Goal: Task Accomplishment & Management: Use online tool/utility

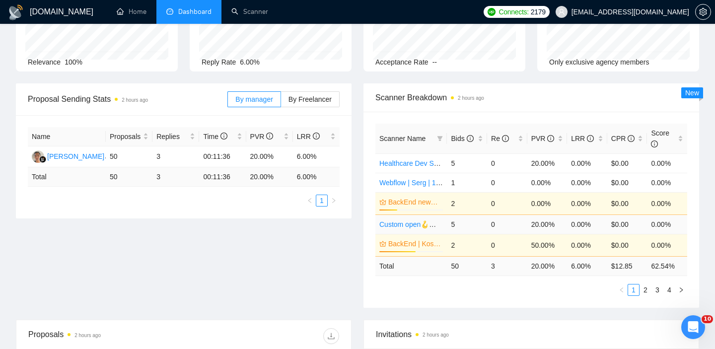
scroll to position [81, 0]
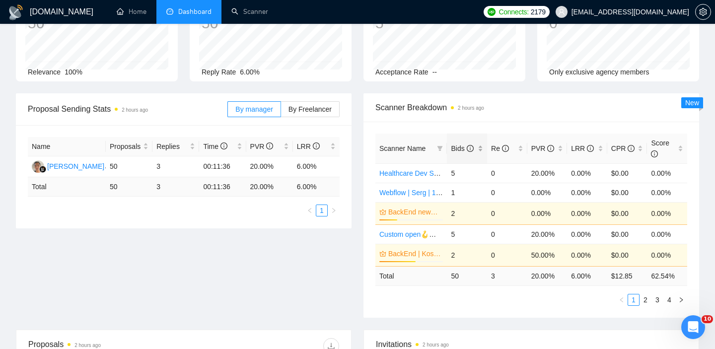
click at [482, 149] on div "Bids" at bounding box center [467, 148] width 32 height 11
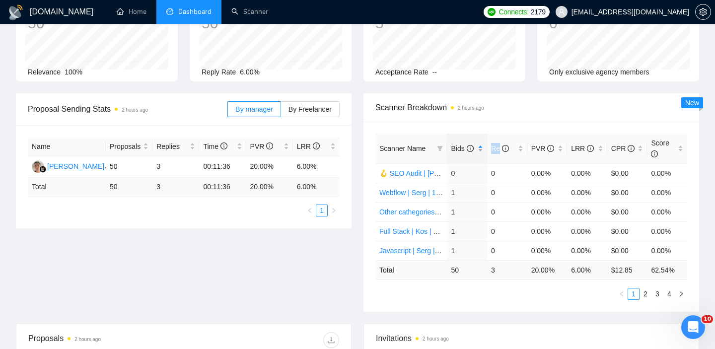
click at [482, 149] on div "Bids" at bounding box center [467, 148] width 32 height 11
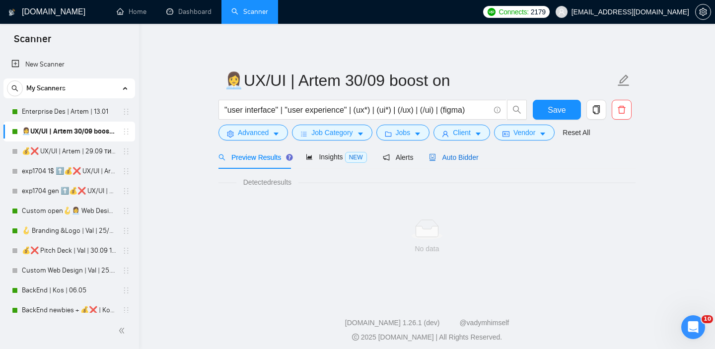
click at [455, 157] on span "Auto Bidder" at bounding box center [453, 157] width 49 height 8
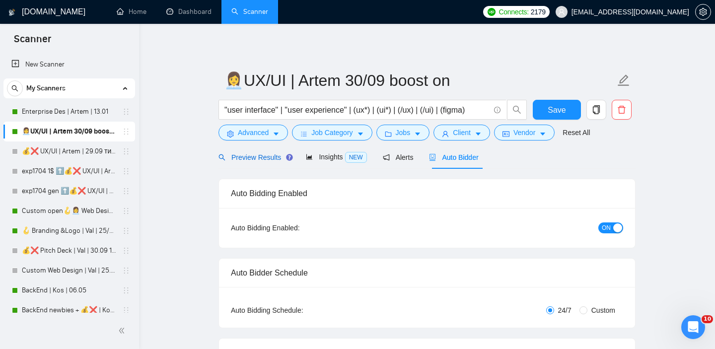
click at [255, 156] on span "Preview Results" at bounding box center [253, 157] width 71 height 8
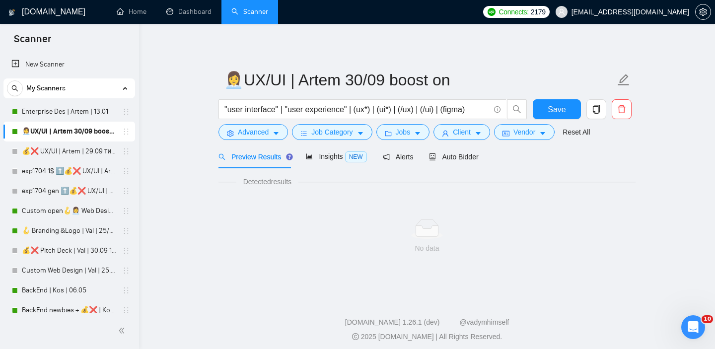
scroll to position [5, 0]
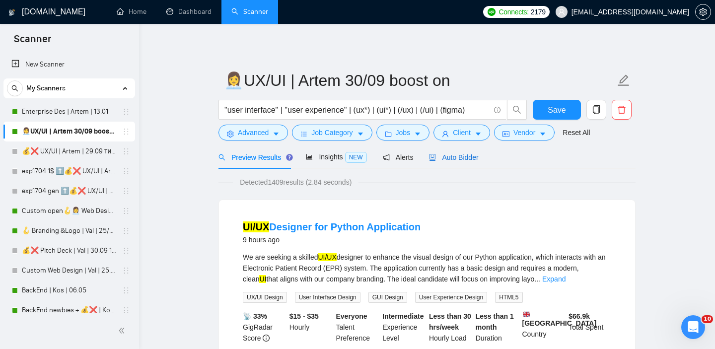
click at [458, 155] on span "Auto Bidder" at bounding box center [453, 157] width 49 height 8
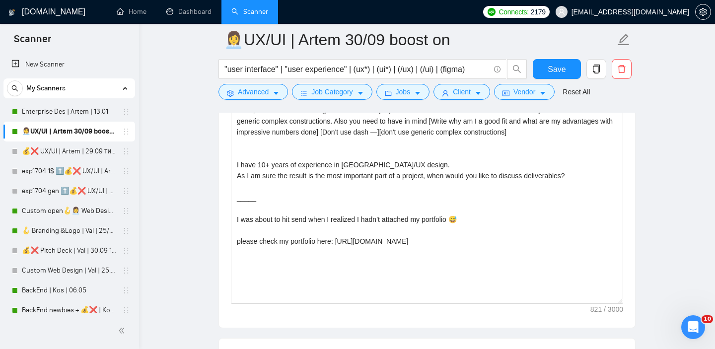
scroll to position [1153, 0]
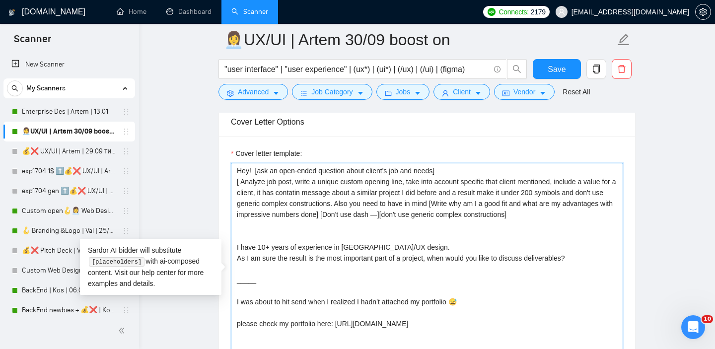
drag, startPoint x: 503, startPoint y: 194, endPoint x: 367, endPoint y: 206, distance: 136.6
click at [367, 206] on textarea "Hey! [ask an open-ended question about client's job and needs] [ Analyze job po…" at bounding box center [427, 274] width 392 height 223
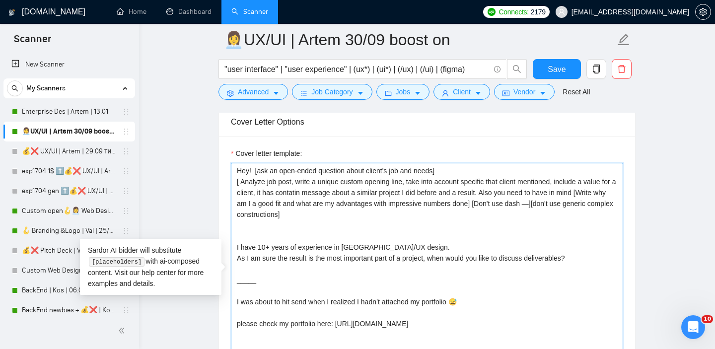
click at [409, 182] on textarea "Hey! [ask an open-ended question about client's job and needs] [ Analyze job po…" at bounding box center [427, 274] width 392 height 223
paste textarea "make it under 200 symbols and don't use generic complex constructions"
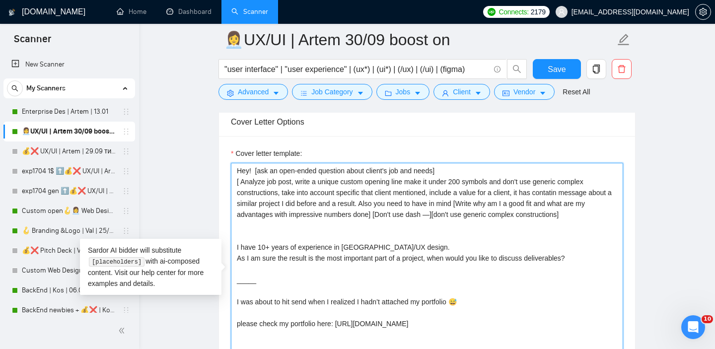
click at [412, 183] on textarea "Hey! [ask an open-ended question about client's job and needs] [ Analyze job po…" at bounding box center [427, 274] width 392 height 223
drag, startPoint x: 436, startPoint y: 183, endPoint x: 411, endPoint y: 183, distance: 25.3
click at [411, 183] on textarea "Hey! [ask an open-ended question about client's job and needs] [ Analyze job po…" at bounding box center [427, 274] width 392 height 223
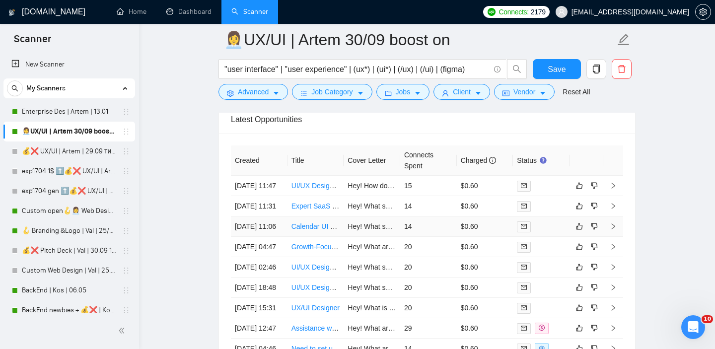
scroll to position [2556, 0]
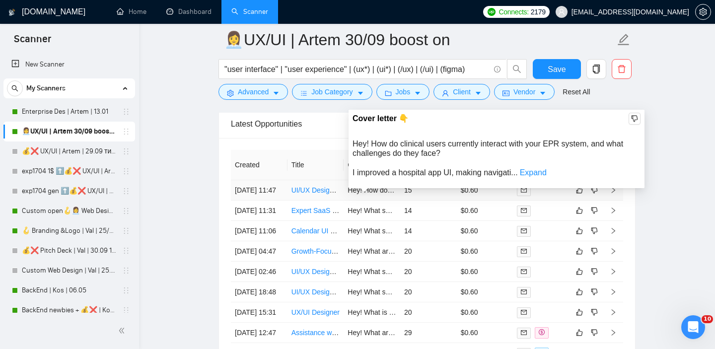
click at [332, 194] on link "UI/UX Designer for Python Application" at bounding box center [350, 190] width 118 height 8
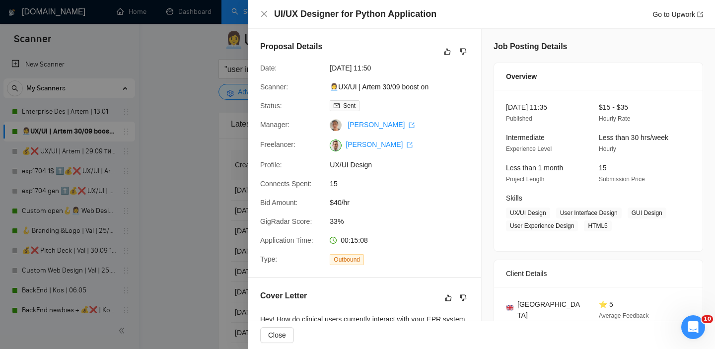
click at [272, 133] on div "Proposal Details Date: [DATE] 11:50 Scanner: 👩‍💼UX/UI | Artem 30/09 boost on St…" at bounding box center [364, 153] width 233 height 248
click at [258, 165] on div "Profile:" at bounding box center [291, 164] width 70 height 11
click at [244, 170] on div at bounding box center [357, 174] width 715 height 349
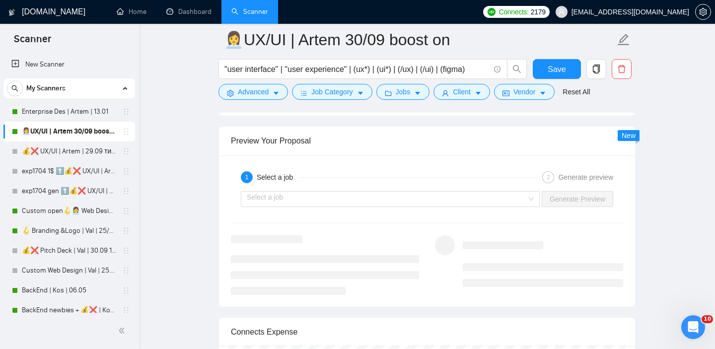
scroll to position [1919, 0]
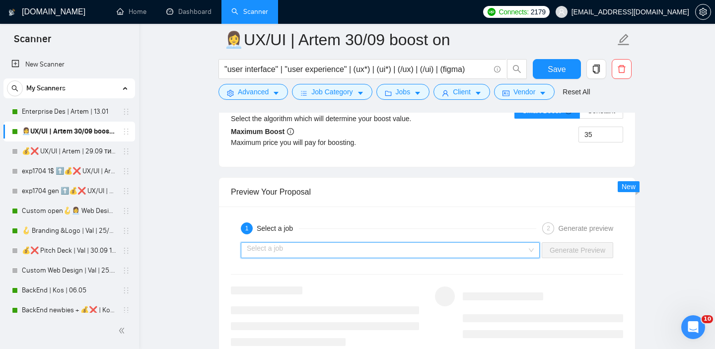
click at [442, 251] on input "search" at bounding box center [387, 250] width 280 height 15
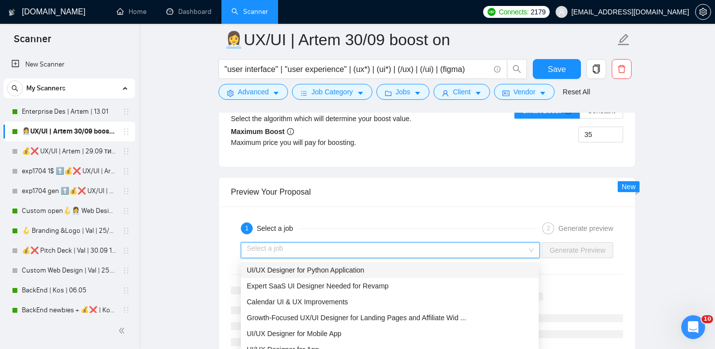
click at [364, 266] on span "UI/UX Designer for Python Application" at bounding box center [306, 270] width 118 height 8
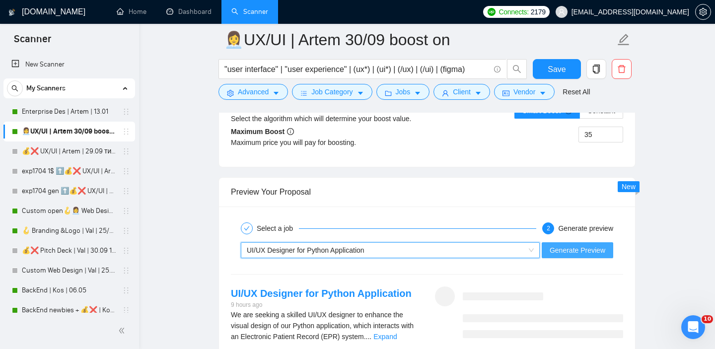
click at [560, 250] on span "Generate Preview" at bounding box center [578, 250] width 56 height 11
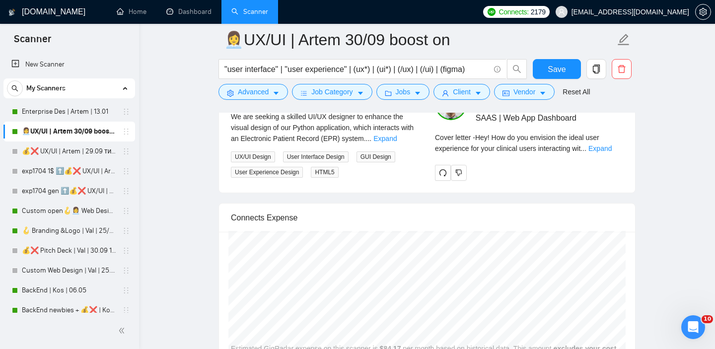
scroll to position [2100, 0]
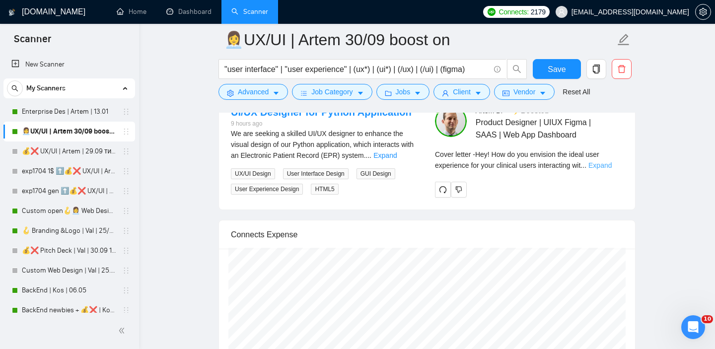
click at [604, 163] on link "Expand" at bounding box center [599, 165] width 23 height 8
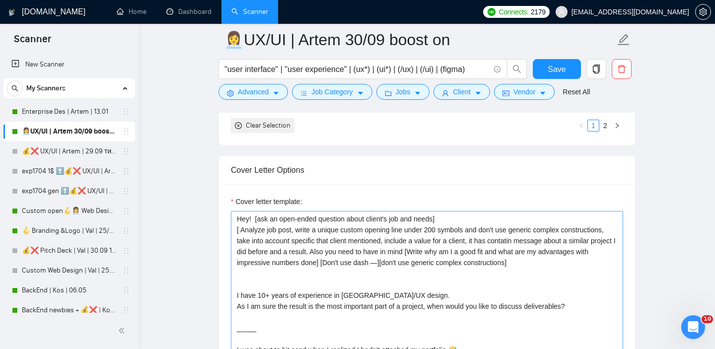
scroll to position [1113, 0]
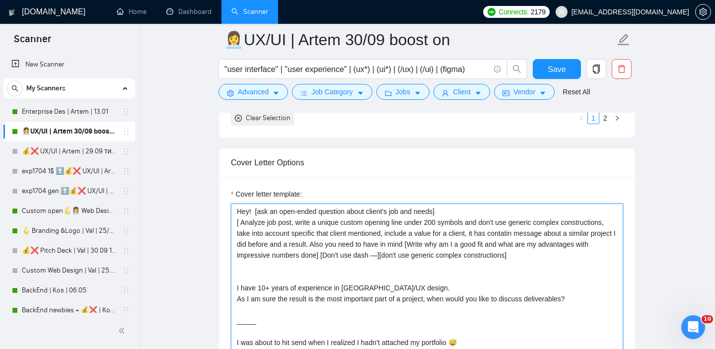
click at [236, 222] on textarea "Hey! [ask an open-ended question about client's job and needs] [ Analyze job po…" at bounding box center [427, 315] width 392 height 223
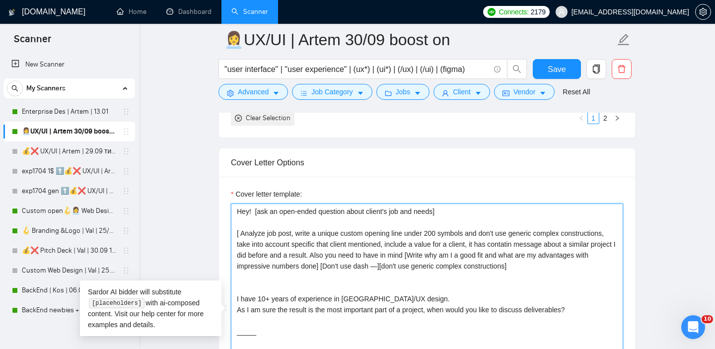
click at [439, 233] on textarea "Hey! [ask an open-ended question about client's job and needs] [ Analyze job po…" at bounding box center [427, 315] width 392 height 223
click at [435, 231] on textarea "Hey! [ask an open-ended question about client's job and needs] [ Analyze job po…" at bounding box center [427, 315] width 392 height 223
click at [436, 232] on textarea "Hey! [ask an open-ended question about client's job and needs] [ Analyze job po…" at bounding box center [427, 315] width 392 height 223
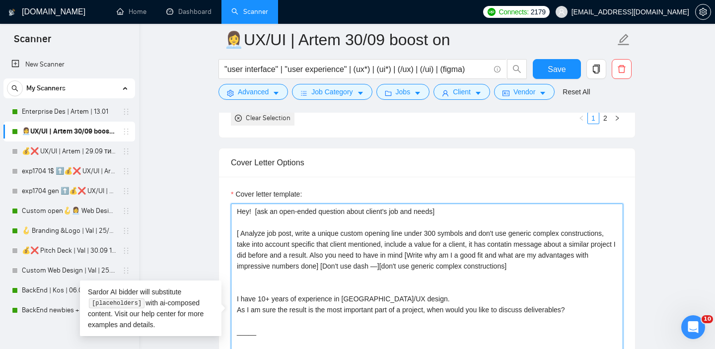
click at [476, 233] on textarea "Hey! [ask an open-ended question about client's job and needs] [ Analyze job po…" at bounding box center [427, 315] width 392 height 223
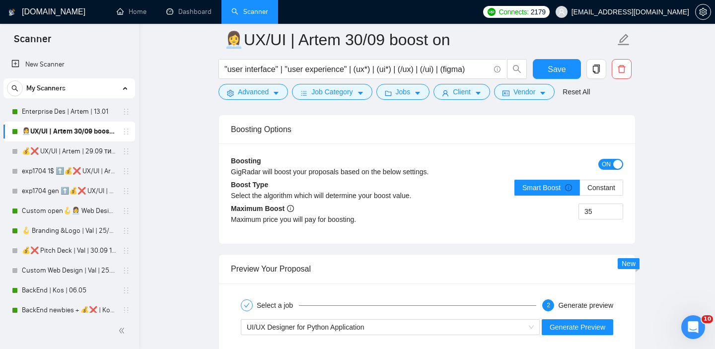
scroll to position [1956, 0]
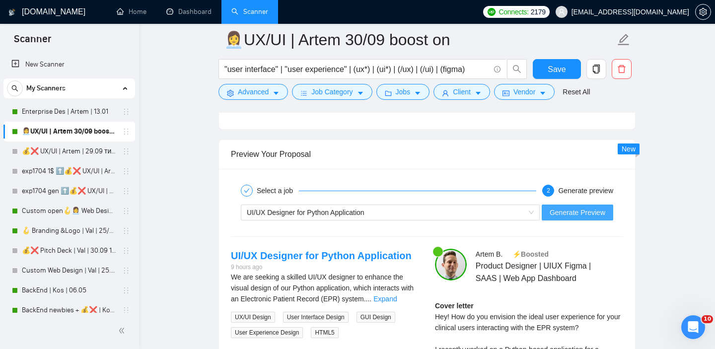
click at [576, 218] on button "Generate Preview" at bounding box center [577, 213] width 71 height 16
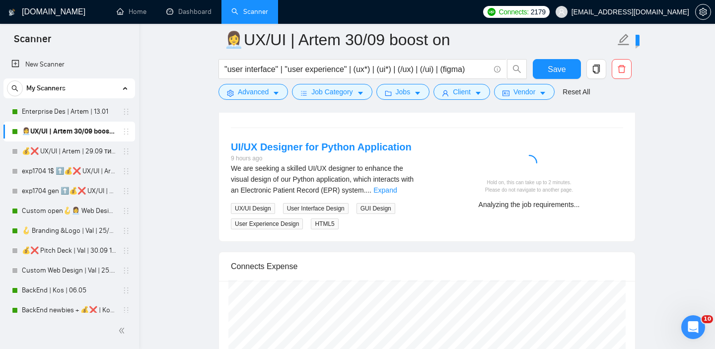
scroll to position [2013, 0]
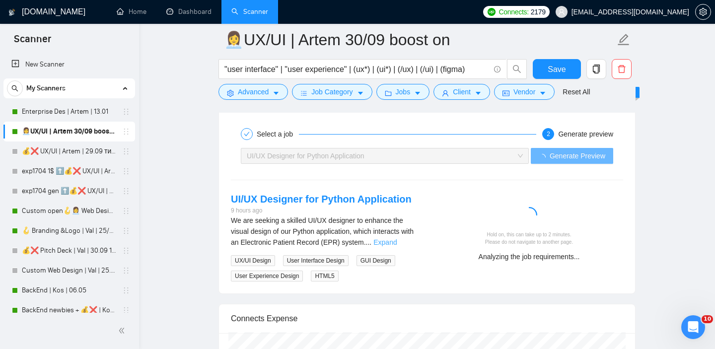
click at [397, 240] on link "Expand" at bounding box center [384, 242] width 23 height 8
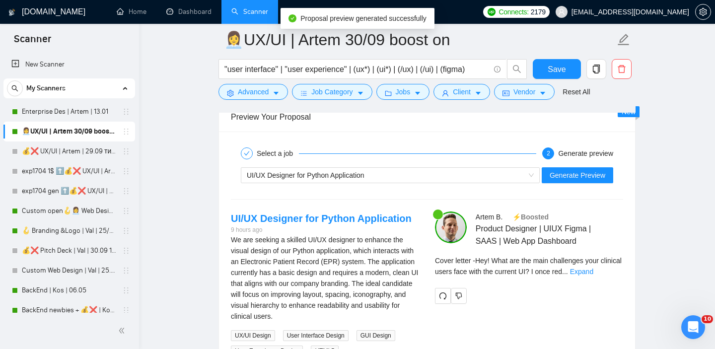
scroll to position [2019, 0]
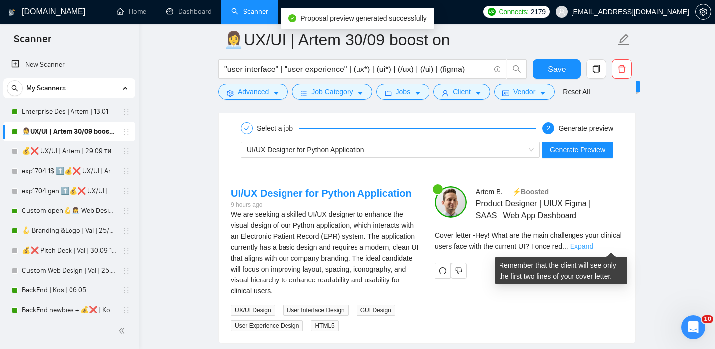
click at [593, 242] on link "Expand" at bounding box center [581, 246] width 23 height 8
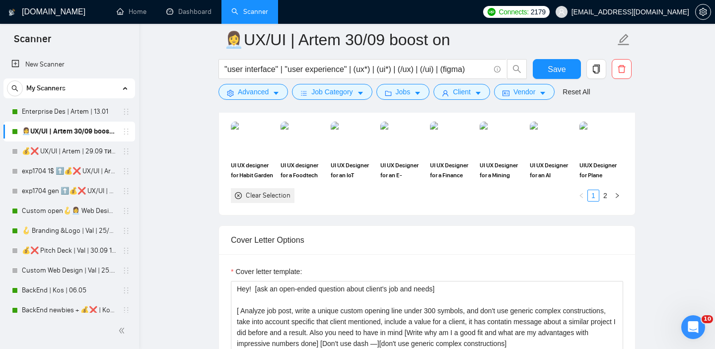
scroll to position [1032, 0]
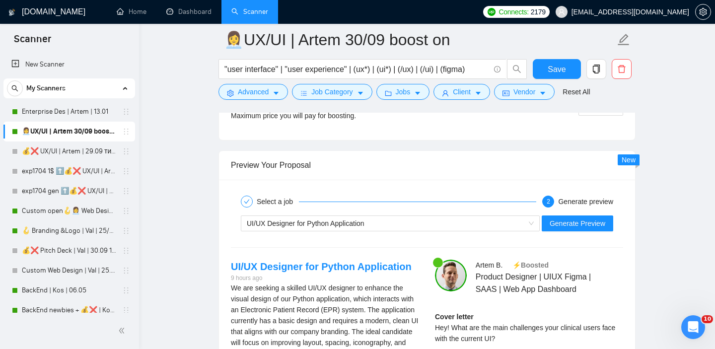
scroll to position [1968, 0]
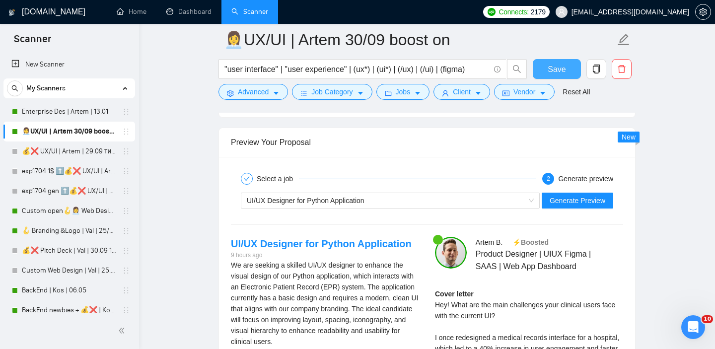
type textarea "Hey! [ask an open-ended question about client's job and needs] [ Analyze job po…"
click at [555, 68] on span "Save" at bounding box center [557, 69] width 18 height 12
